Goal: Task Accomplishment & Management: Manage account settings

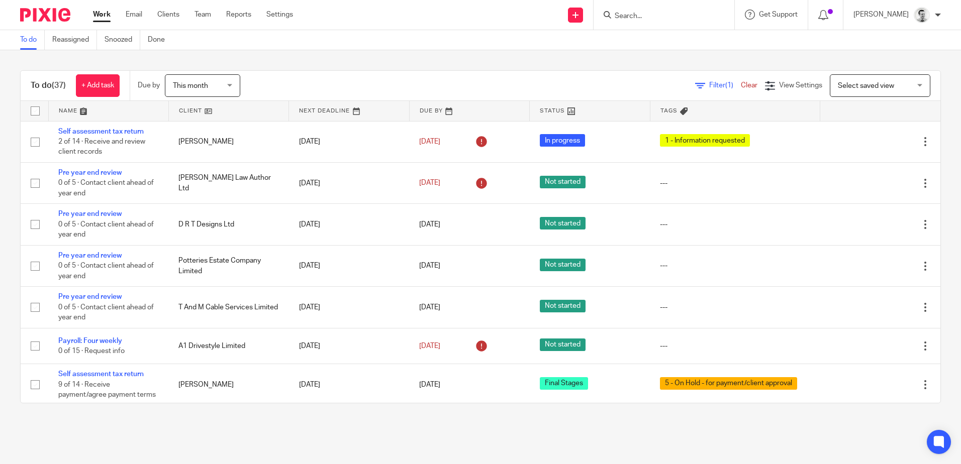
click at [636, 16] on input "Search" at bounding box center [659, 16] width 90 height 9
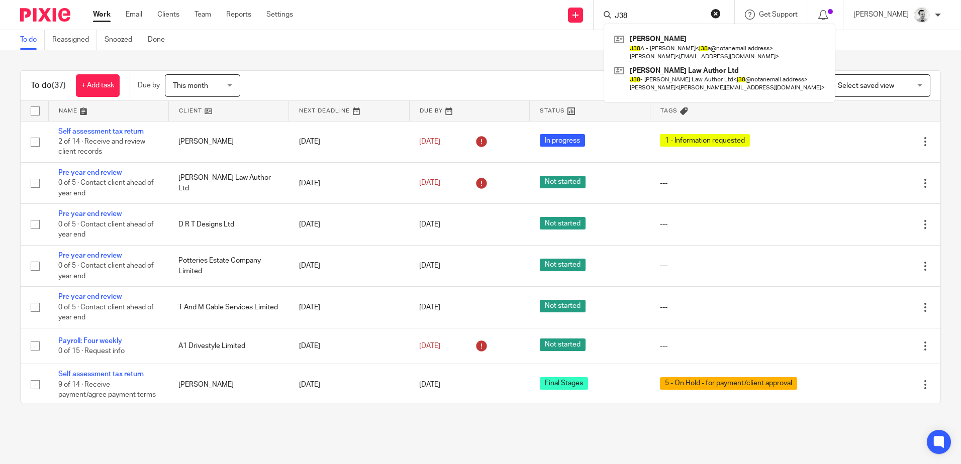
type input "J38"
click at [449, 16] on div "Send new email Create task Add client J38 James Samuel Law J38 A - James Samuel…" at bounding box center [634, 15] width 653 height 30
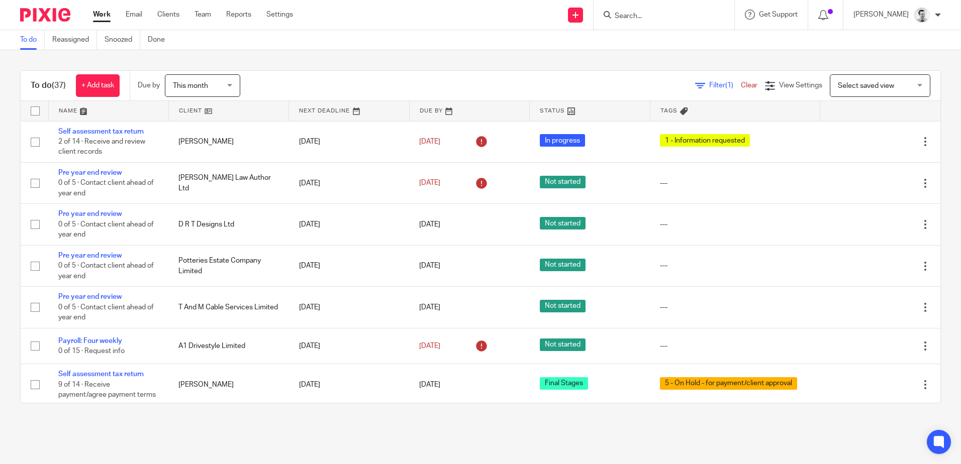
drag, startPoint x: 625, startPoint y: 24, endPoint x: 624, endPoint y: 18, distance: 5.6
click at [625, 24] on div at bounding box center [663, 15] width 141 height 30
click at [624, 16] on input "Search" at bounding box center [659, 16] width 90 height 9
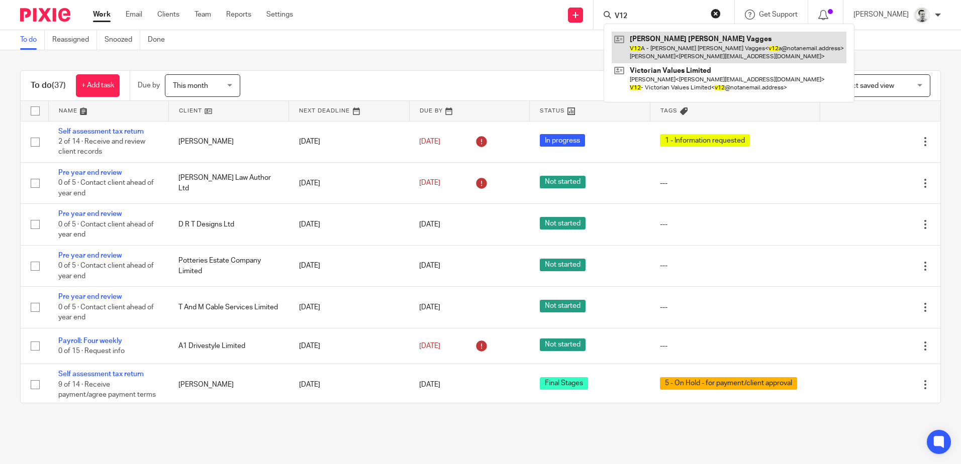
type input "V12"
click at [671, 54] on link at bounding box center [729, 47] width 235 height 31
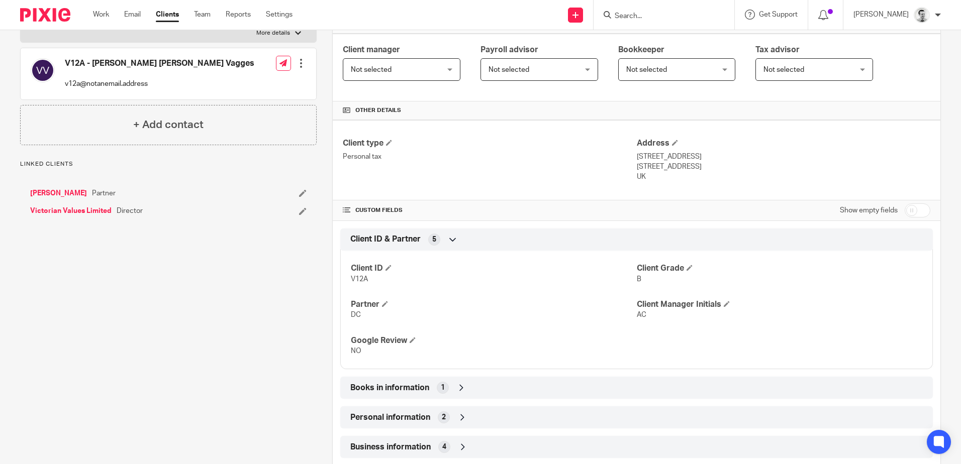
scroll to position [46, 0]
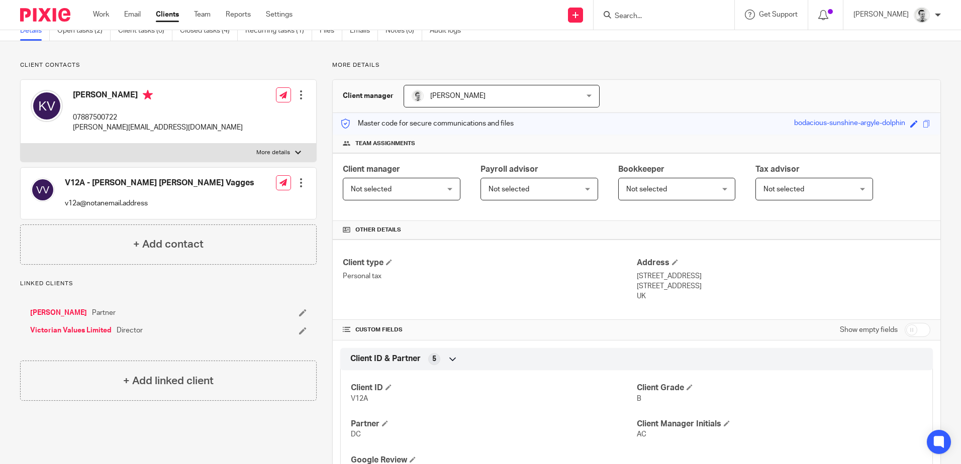
click at [911, 329] on input "checkbox" at bounding box center [918, 330] width 26 height 14
checkbox input "true"
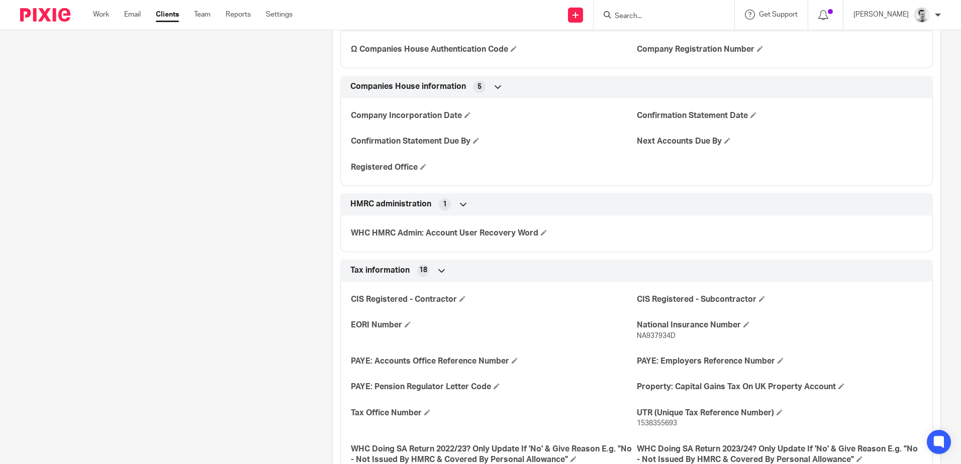
scroll to position [1352, 0]
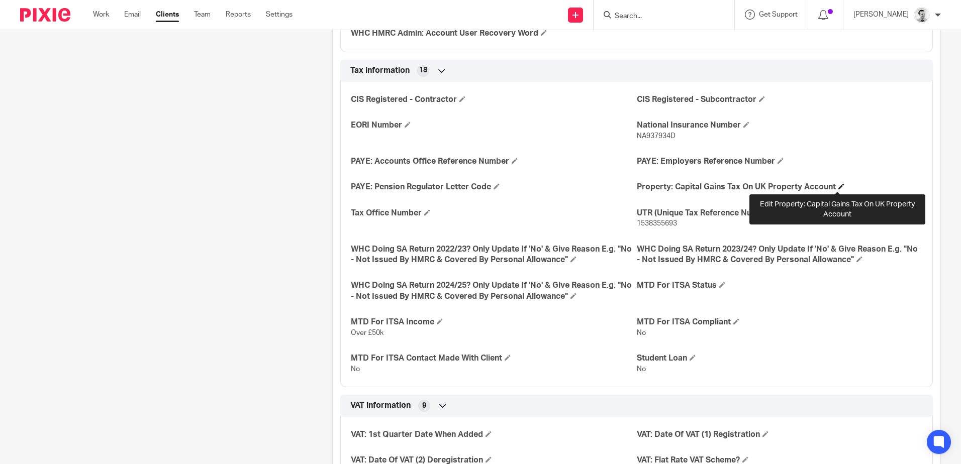
click at [838, 187] on span at bounding box center [841, 186] width 6 height 6
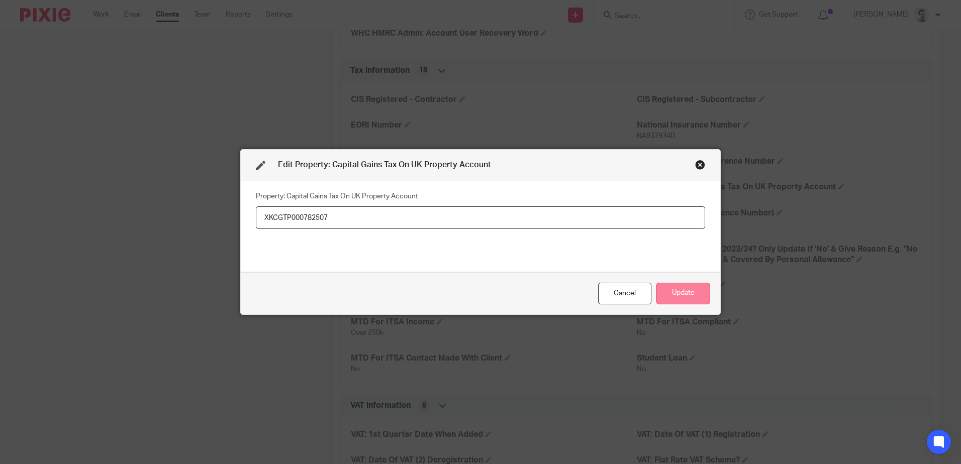
type input "XKCGTP000782507"
click at [675, 292] on button "Update" at bounding box center [683, 294] width 54 height 22
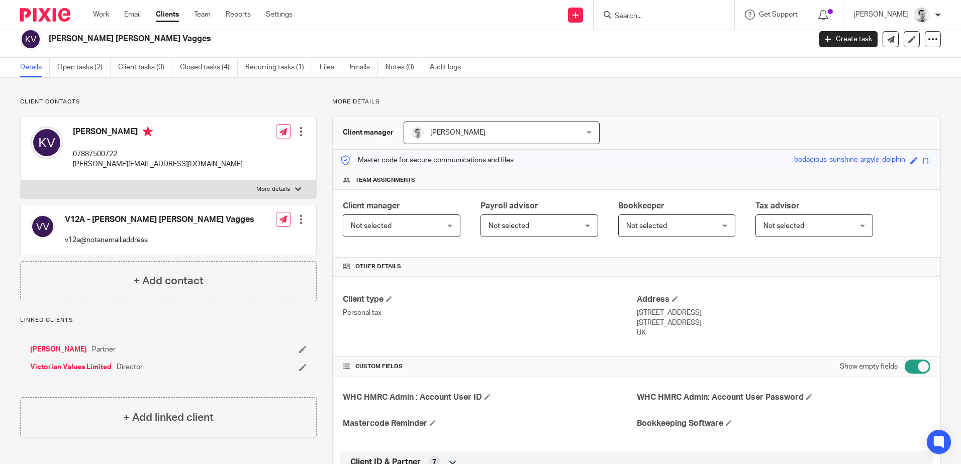
scroll to position [0, 0]
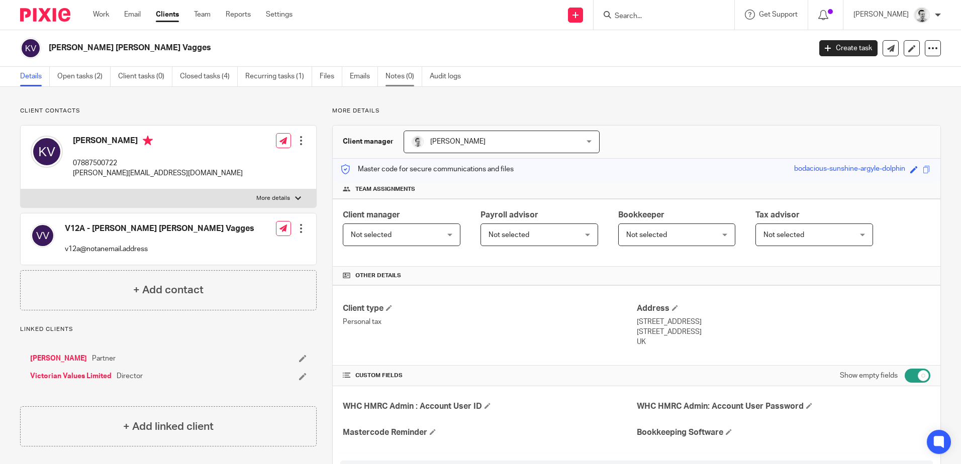
click at [397, 75] on link "Notes (0)" at bounding box center [403, 77] width 37 height 20
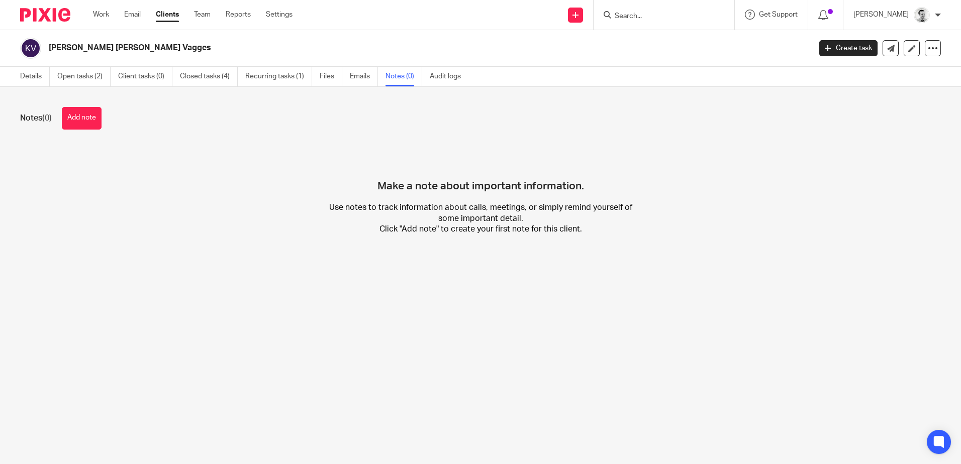
click at [91, 117] on button "Add note" at bounding box center [82, 118] width 40 height 23
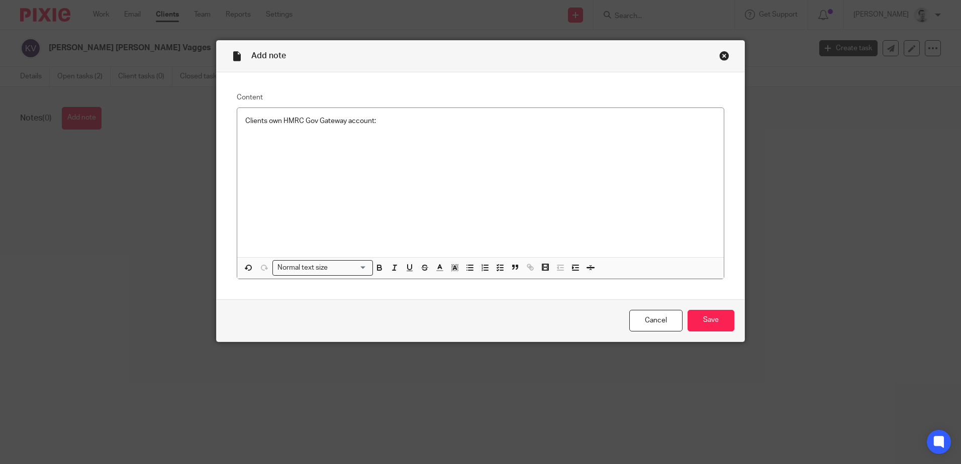
click at [251, 127] on p at bounding box center [480, 131] width 470 height 10
drag, startPoint x: 242, startPoint y: 121, endPoint x: 382, endPoint y: 123, distance: 140.7
click at [382, 123] on p "Clients own HMRC Gov Gateway account:" at bounding box center [480, 121] width 470 height 10
click at [391, 122] on p "Clients own HMRC Gov Gateway account:" at bounding box center [480, 121] width 470 height 10
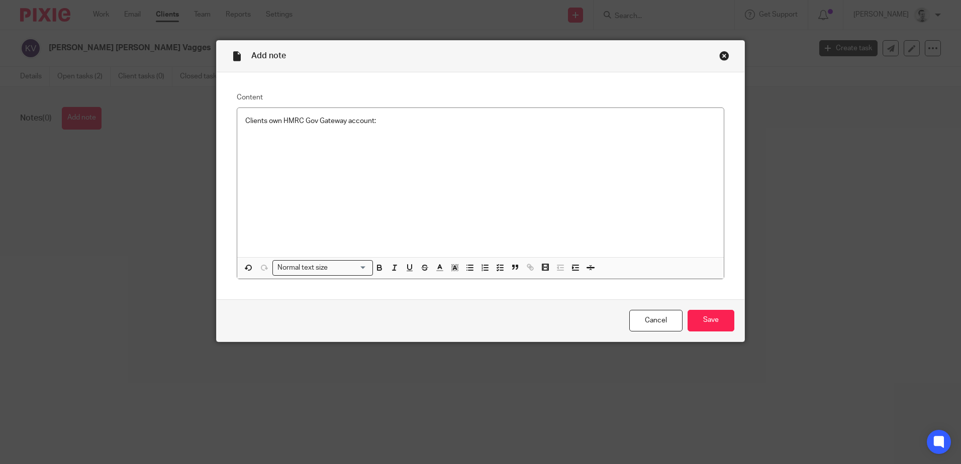
click at [267, 146] on p at bounding box center [480, 141] width 470 height 10
drag, startPoint x: 247, startPoint y: 120, endPoint x: 393, endPoint y: 123, distance: 146.3
click at [393, 123] on p "Clients own HMRC Gov Gateway account:" at bounding box center [480, 121] width 470 height 10
click at [392, 123] on p "Clients own HMRC Gov Gateway account:" at bounding box center [480, 121] width 470 height 10
click at [319, 151] on div "Clients own HMRC Gov Gateway account:" at bounding box center [480, 182] width 486 height 149
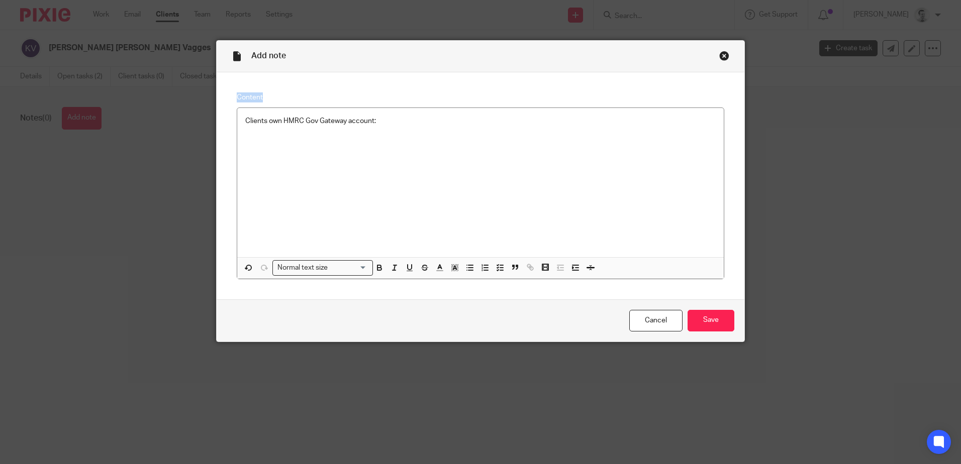
drag, startPoint x: 459, startPoint y: 48, endPoint x: 308, endPoint y: 142, distance: 178.1
click at [348, 152] on form "Add note Content Clients own HMRC Gov Gateway account: Normal text size Loading…" at bounding box center [481, 191] width 528 height 301
click at [279, 136] on p at bounding box center [480, 131] width 470 height 10
click at [273, 143] on p at bounding box center [480, 141] width 470 height 10
click at [712, 319] on input "Save" at bounding box center [710, 321] width 47 height 22
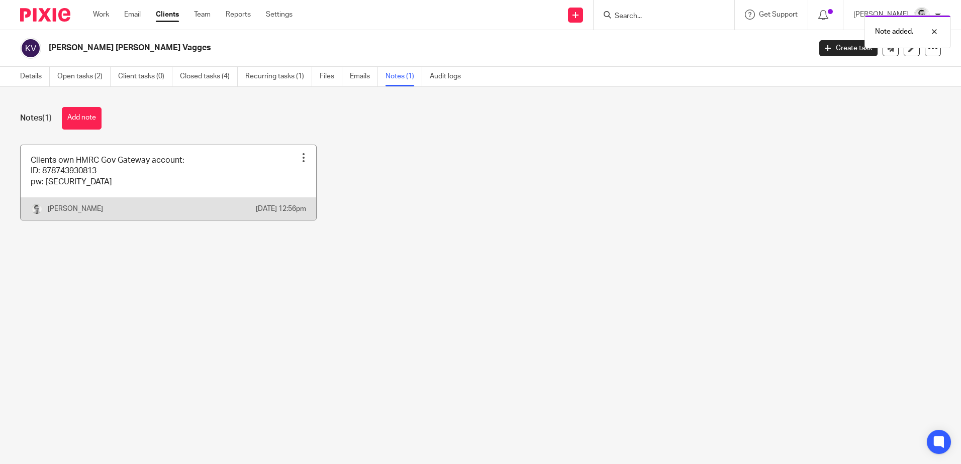
click at [299, 154] on div at bounding box center [304, 158] width 10 height 10
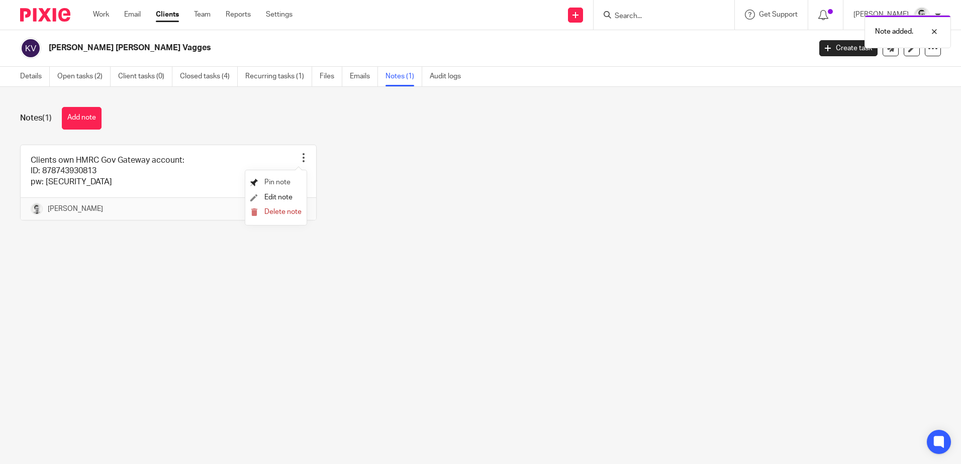
click at [274, 182] on span "Pin note" at bounding box center [277, 182] width 26 height 7
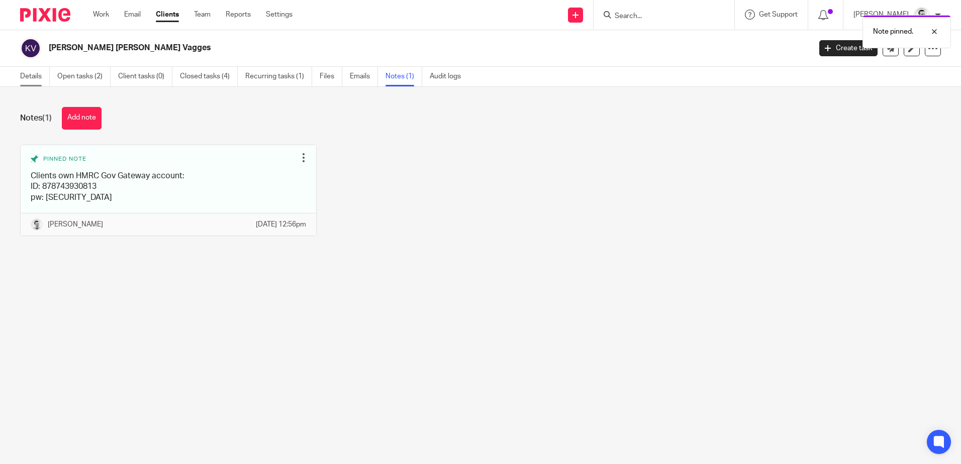
click at [30, 76] on link "Details" at bounding box center [35, 77] width 30 height 20
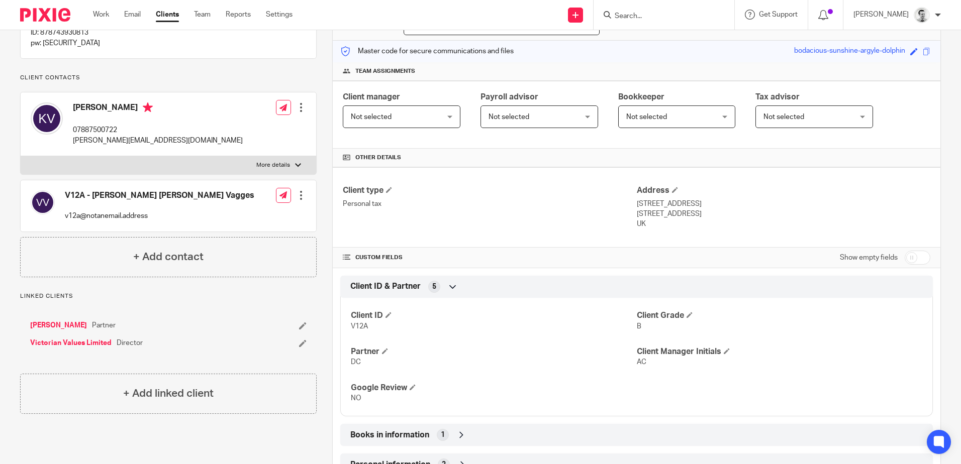
scroll to position [247, 0]
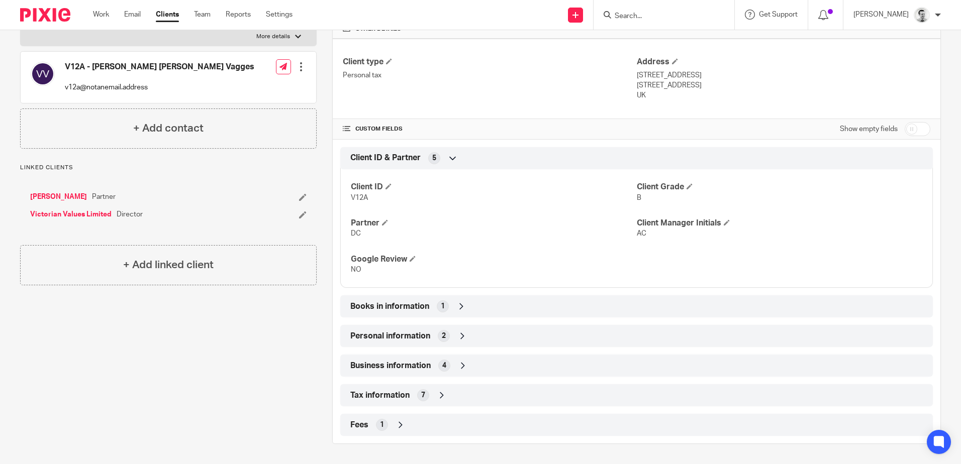
click at [452, 392] on div "Tax information 7" at bounding box center [636, 395] width 577 height 17
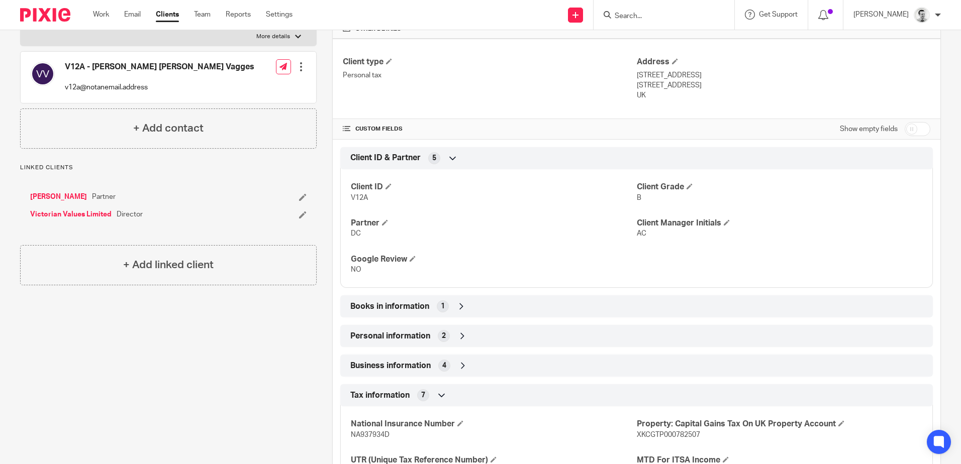
scroll to position [402, 0]
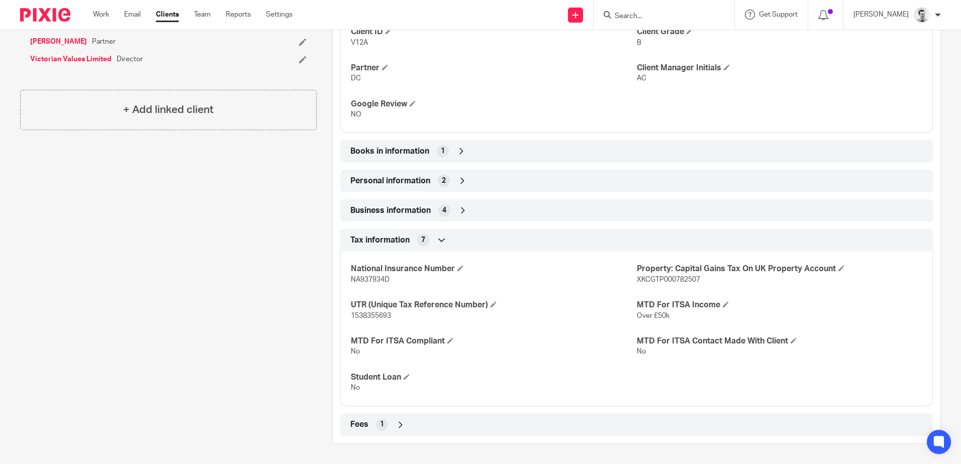
click at [644, 281] on span "XKCGTP000782507" at bounding box center [668, 279] width 63 height 7
copy span "XKCGTP000782507"
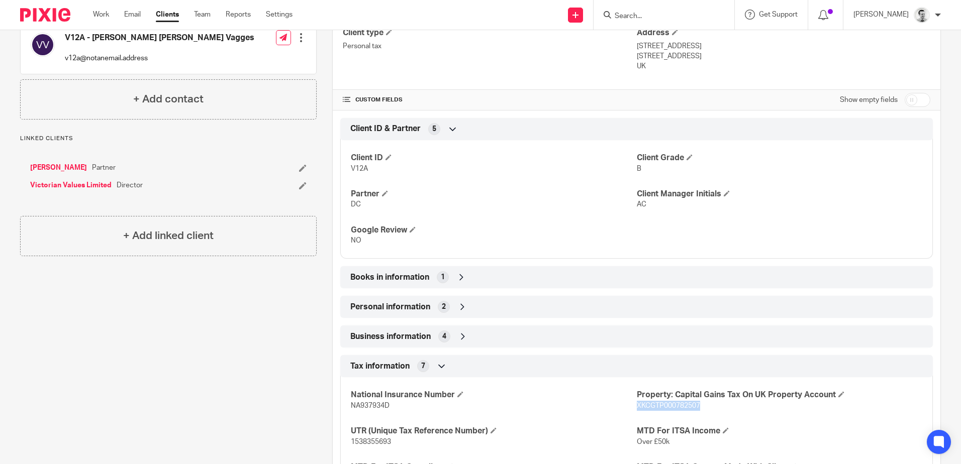
scroll to position [101, 0]
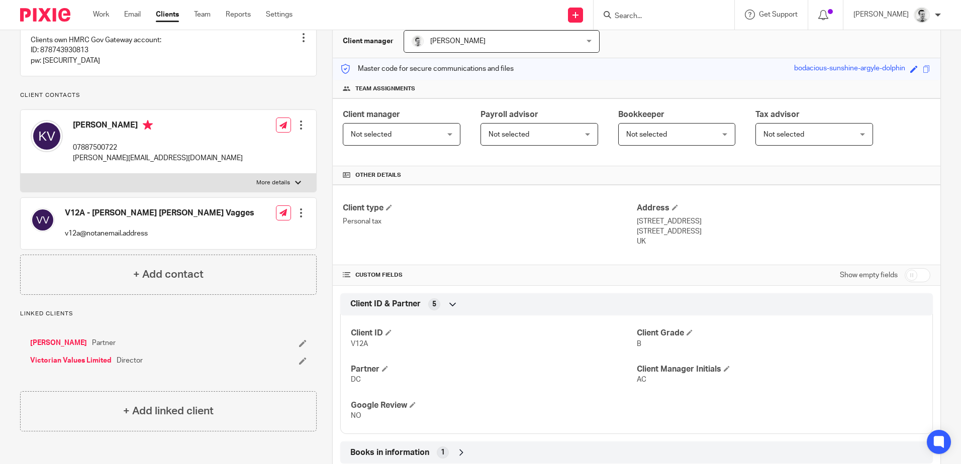
drag, startPoint x: 701, startPoint y: 231, endPoint x: 738, endPoint y: 231, distance: 37.7
click at [738, 231] on p "Gosport, Hampshire, PO12 1PG" at bounding box center [783, 232] width 293 height 10
click at [737, 231] on p "Gosport, Hampshire, PO12 1PG" at bounding box center [783, 232] width 293 height 10
drag, startPoint x: 698, startPoint y: 231, endPoint x: 736, endPoint y: 232, distance: 37.7
click at [736, 232] on p "Gosport, Hampshire, PO12 1PG" at bounding box center [783, 232] width 293 height 10
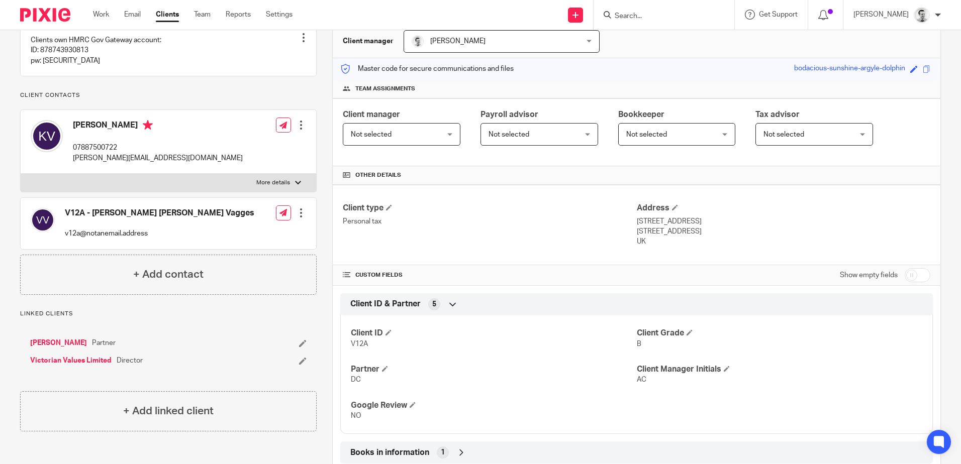
copy p "PO12 1PG"
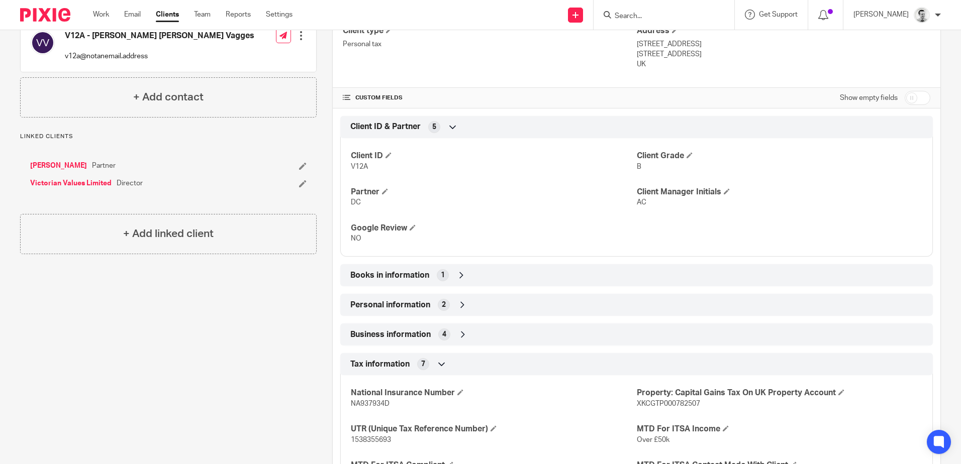
scroll to position [50, 0]
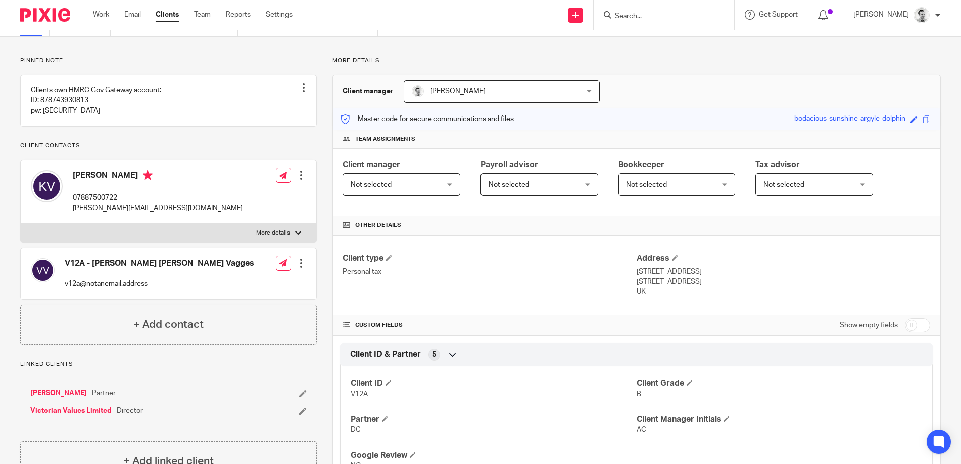
click at [669, 22] on div at bounding box center [663, 15] width 141 height 30
click at [664, 17] on input "Search" at bounding box center [659, 16] width 90 height 9
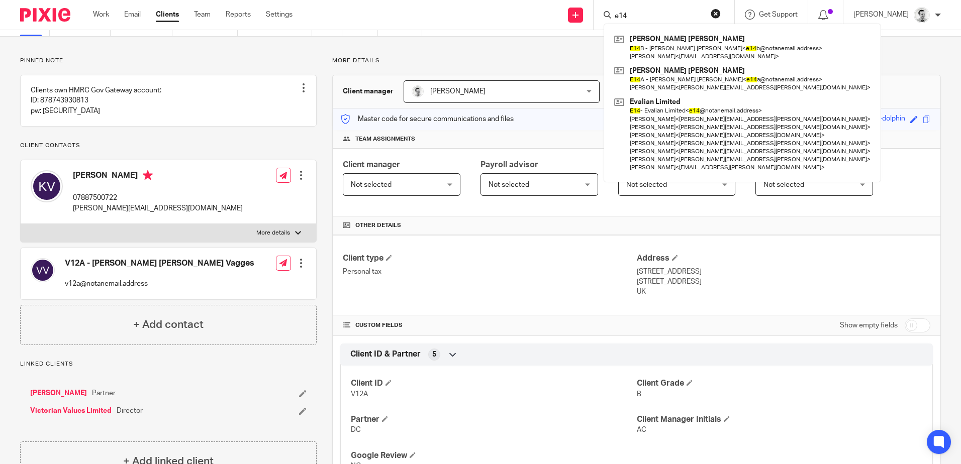
type input "e14"
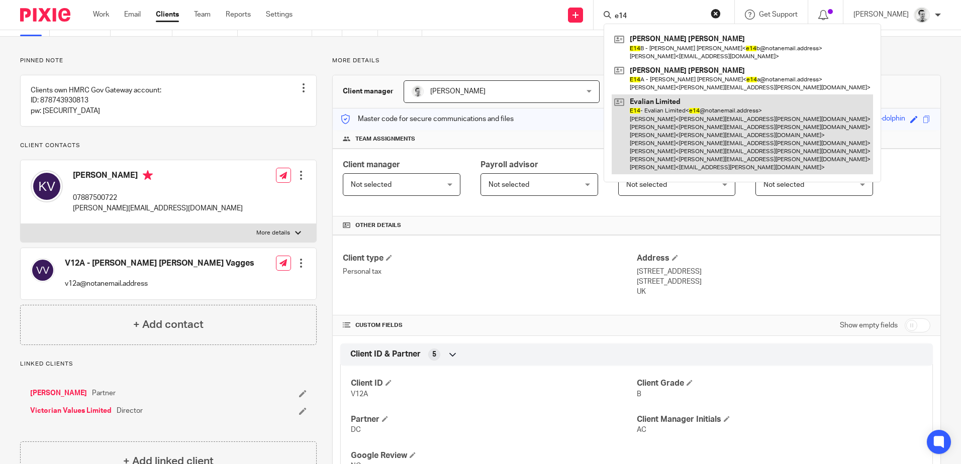
click at [679, 131] on link at bounding box center [742, 134] width 261 height 80
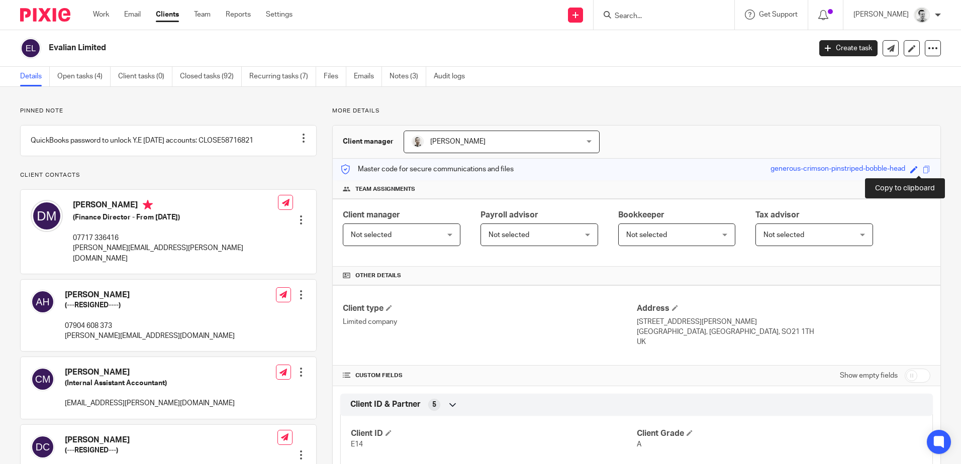
click at [923, 169] on span at bounding box center [927, 170] width 8 height 8
click at [641, 17] on input "Search" at bounding box center [659, 16] width 90 height 9
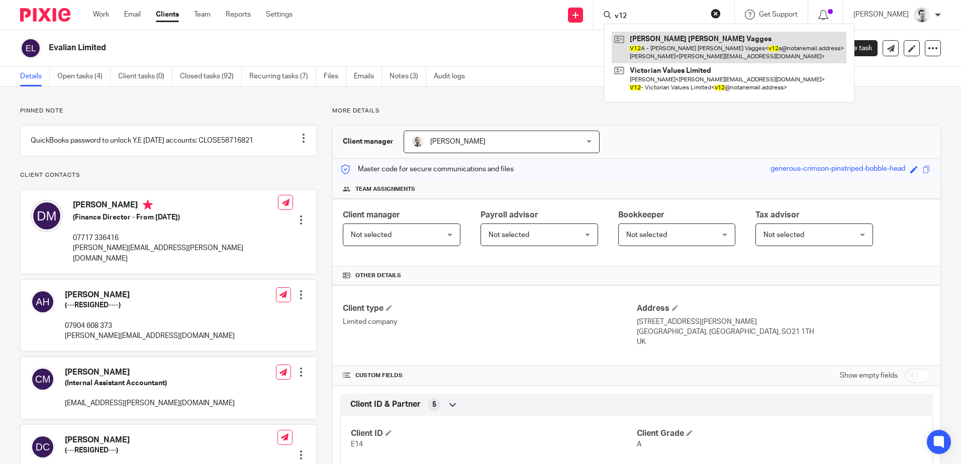
type input "v12"
click at [646, 45] on link at bounding box center [729, 47] width 235 height 31
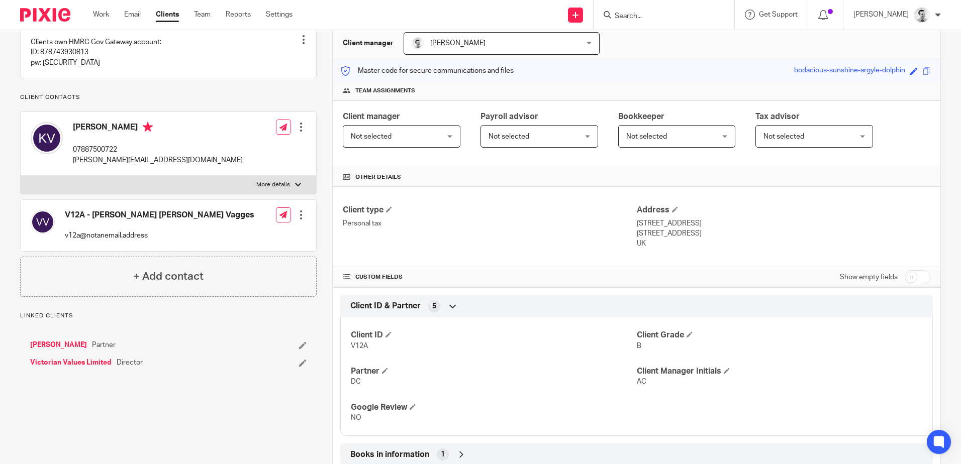
scroll to position [101, 0]
